Goal: Information Seeking & Learning: Learn about a topic

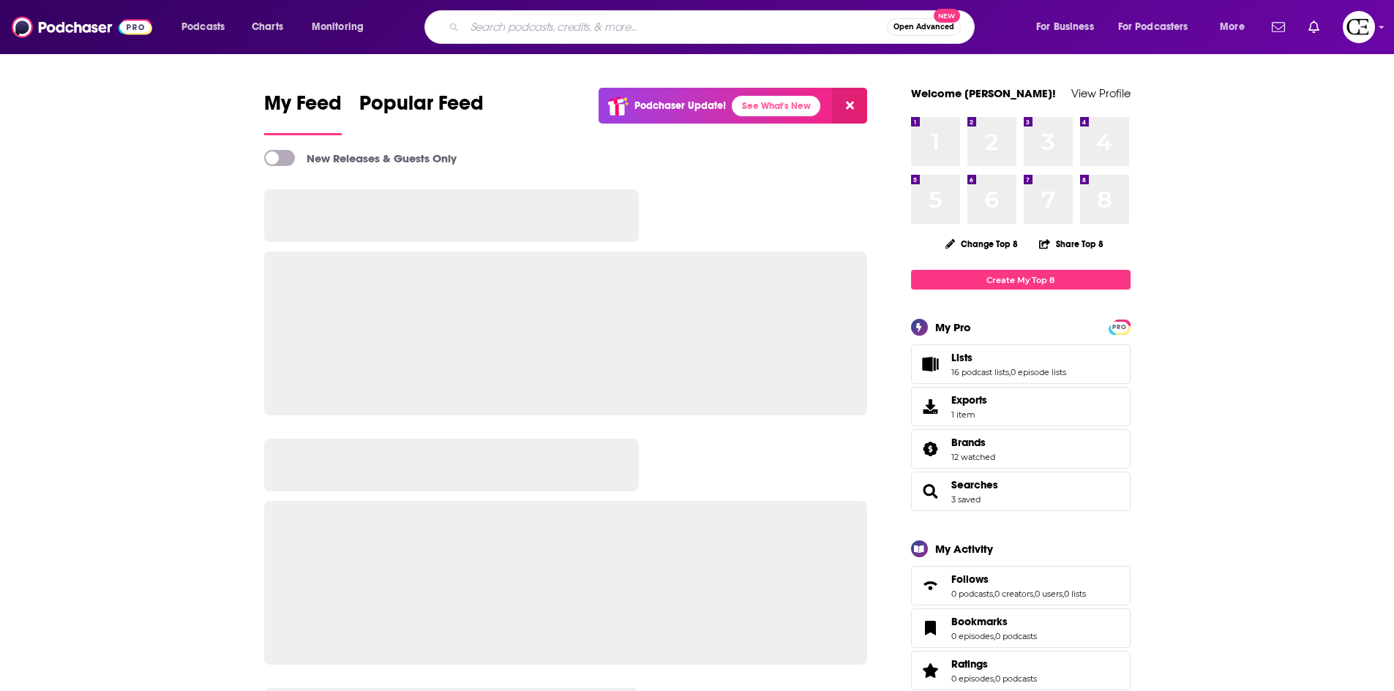
click at [595, 22] on input "Search podcasts, credits, & more..." at bounding box center [676, 26] width 422 height 23
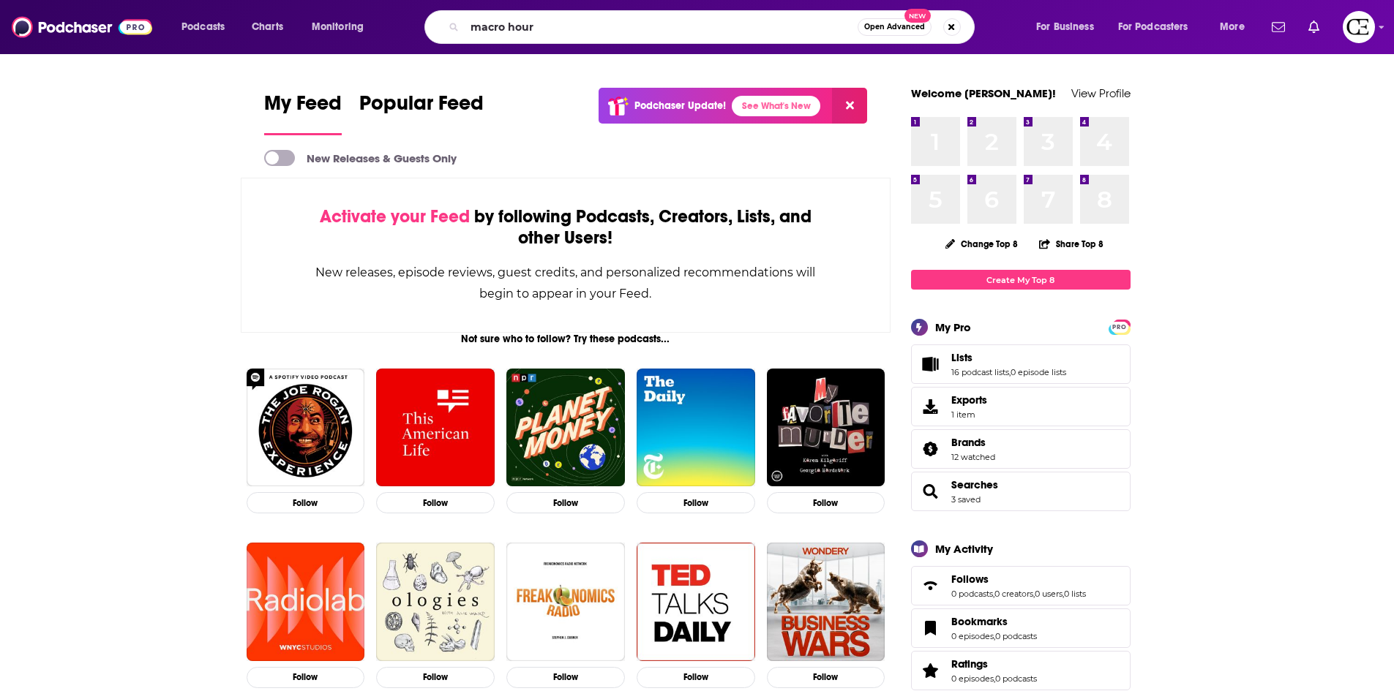
type input "macro hour"
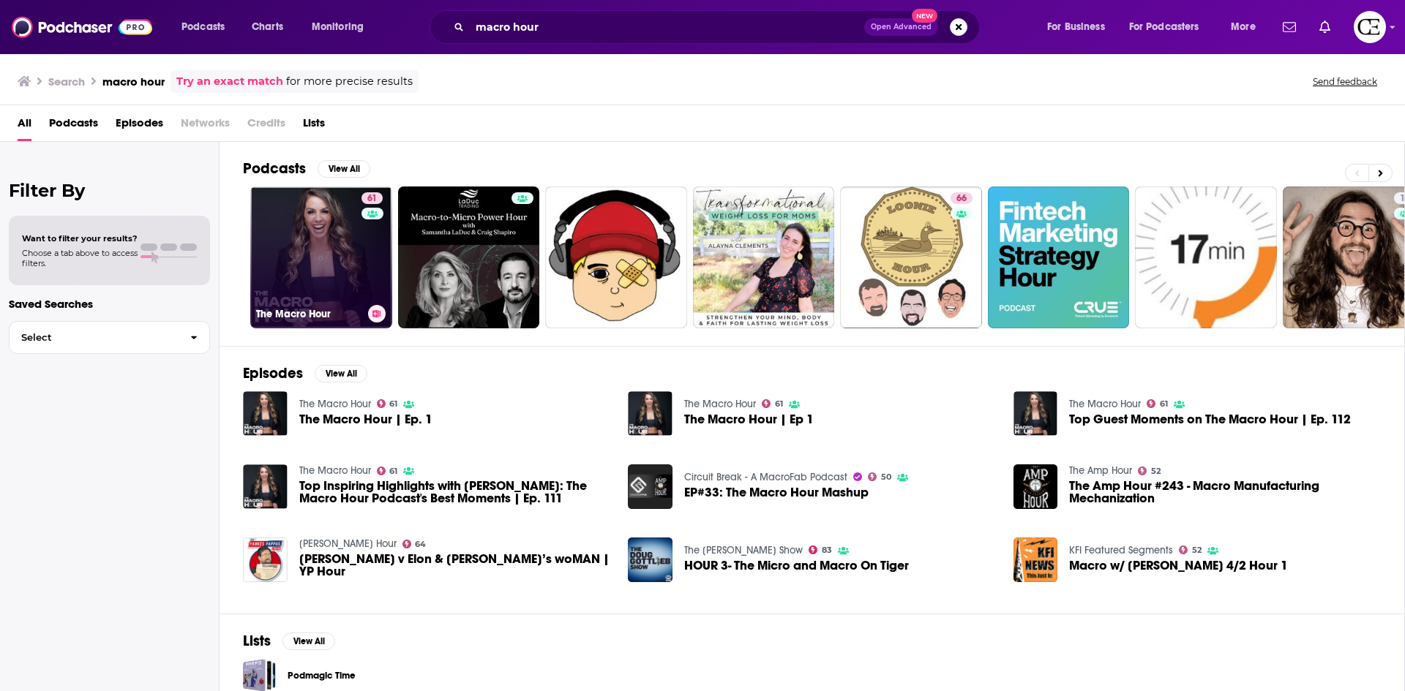
click at [341, 263] on link "61 The Macro Hour" at bounding box center [321, 258] width 142 height 142
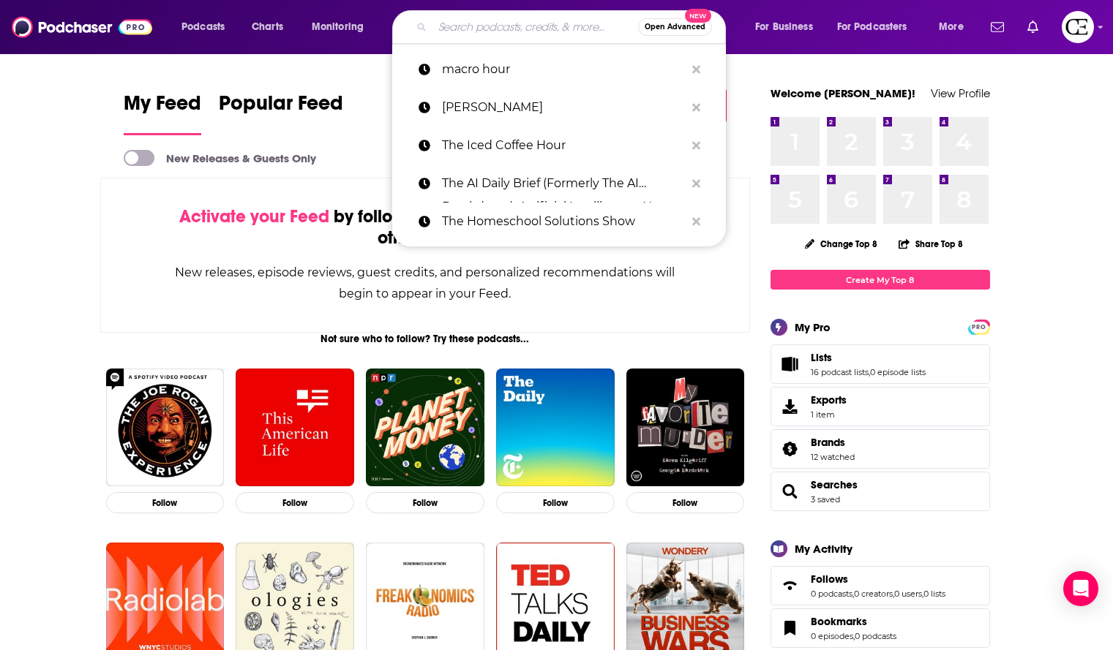
click at [487, 30] on input "Search podcasts, credits, & more..." at bounding box center [535, 26] width 206 height 23
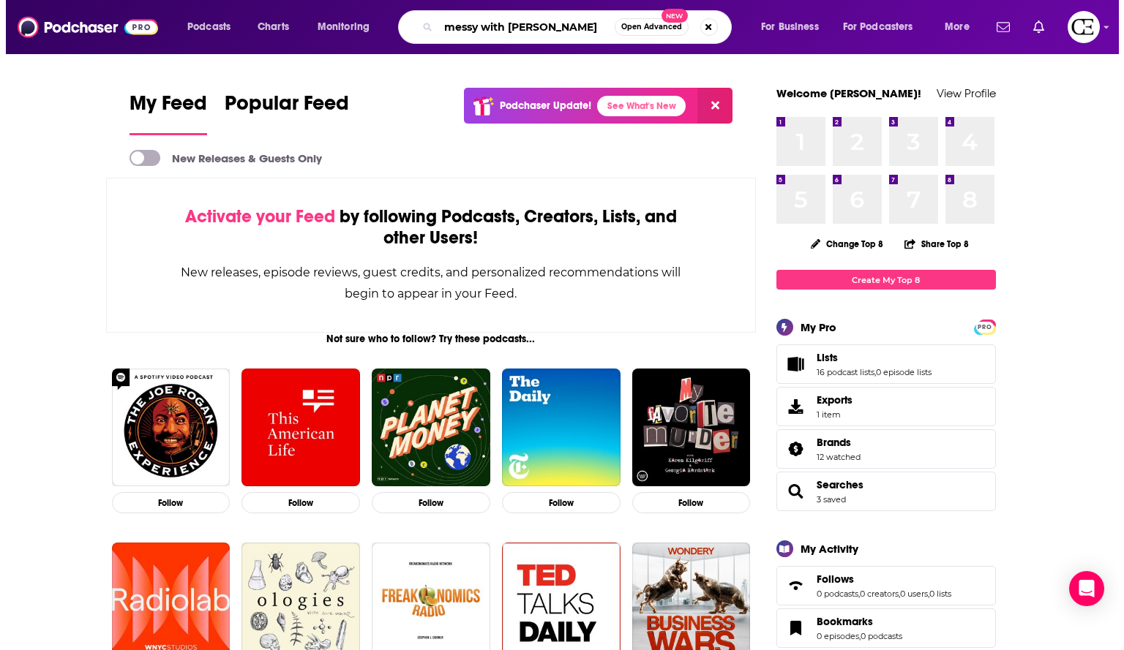
scroll to position [0, 5]
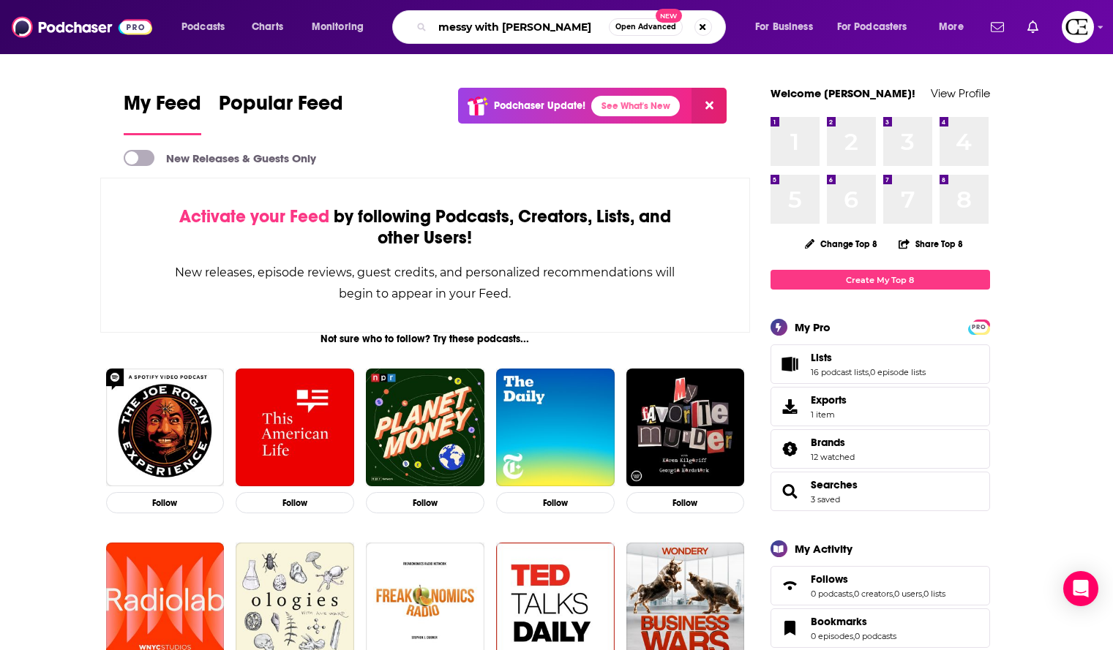
type input "messy with [PERSON_NAME]"
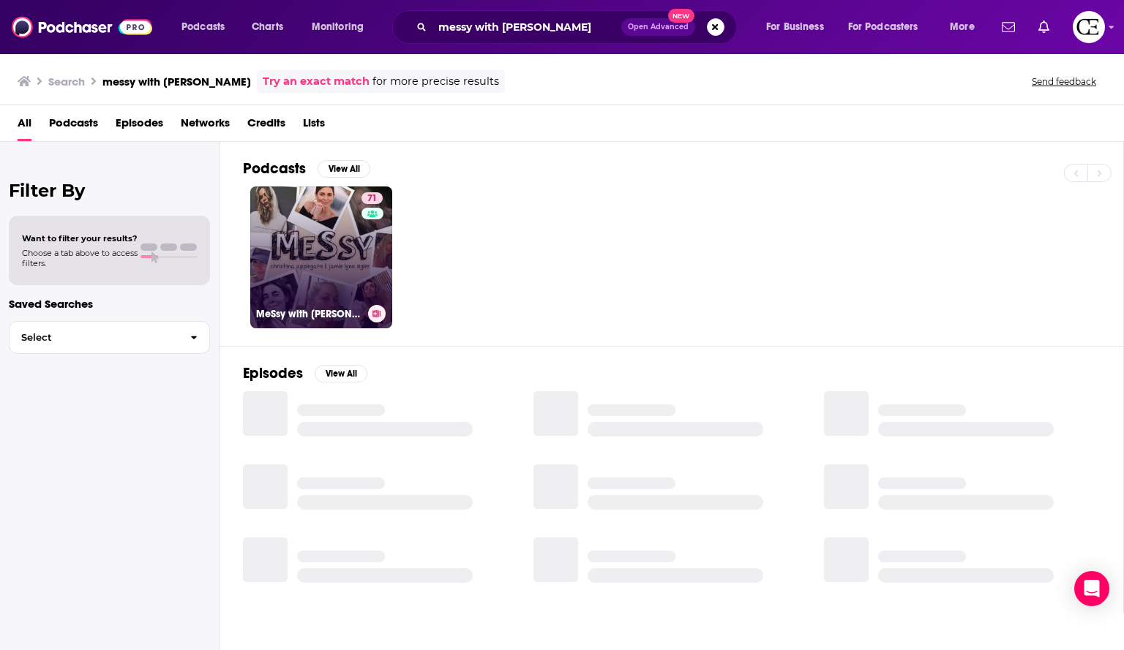
click at [313, 257] on link "71 MeSsy with [PERSON_NAME] & [PERSON_NAME]" at bounding box center [321, 258] width 142 height 142
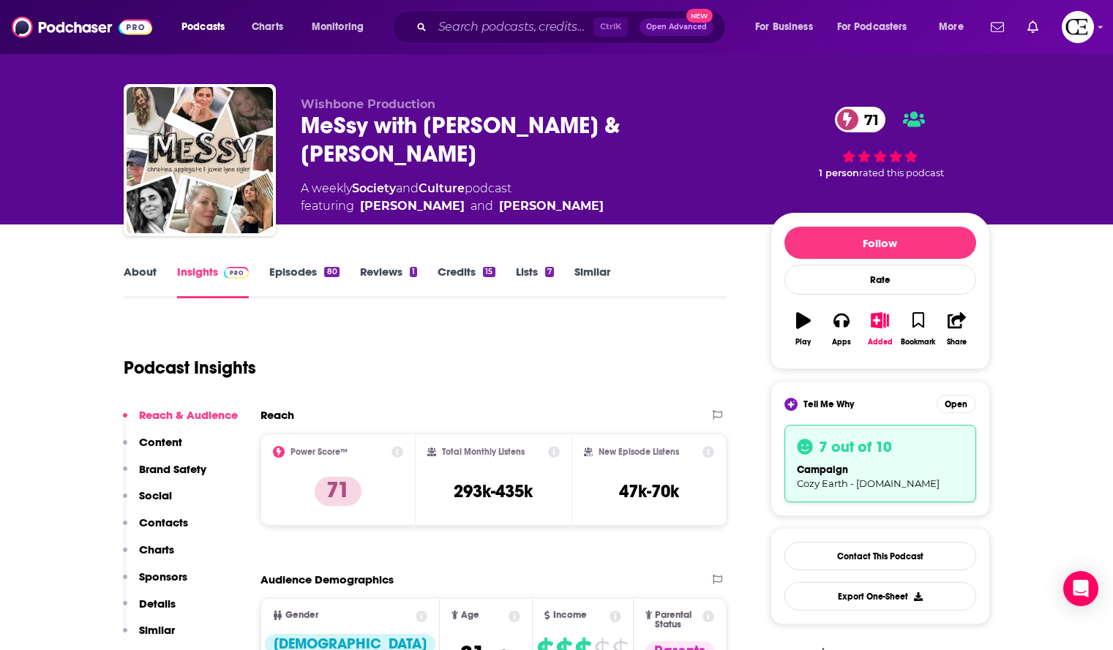
scroll to position [15, 0]
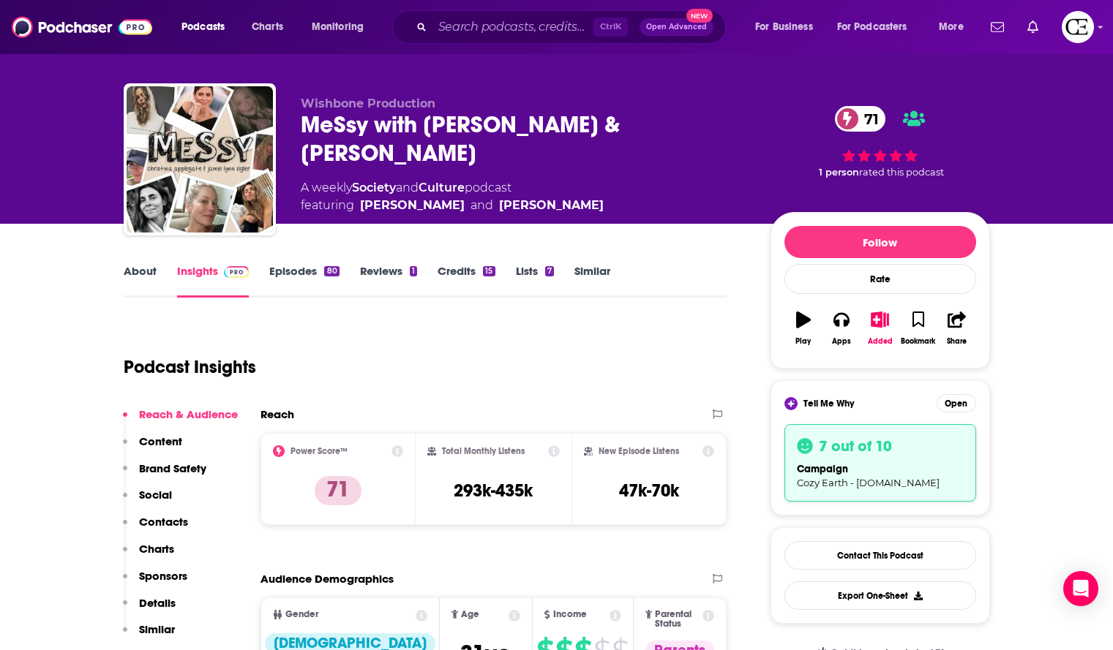
drag, startPoint x: 419, startPoint y: 155, endPoint x: 294, endPoint y: 111, distance: 131.9
click at [294, 111] on div "Wishbone Production MeSsy with [PERSON_NAME] & [PERSON_NAME] 71 A weekly Societ…" at bounding box center [557, 162] width 866 height 158
copy h2 "MeSsy with [PERSON_NAME] & [PERSON_NAME]"
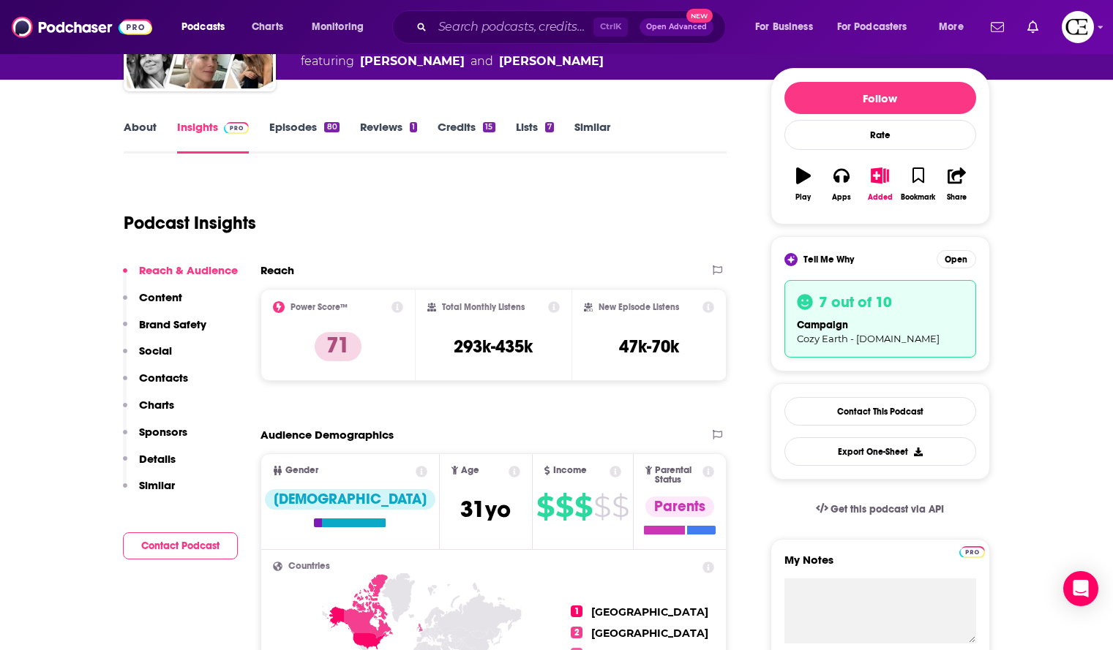
scroll to position [0, 0]
